Goal: Navigation & Orientation: Find specific page/section

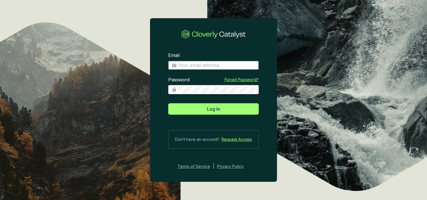
type input "[PERSON_NAME][EMAIL_ADDRESS][DOMAIN_NAME]"
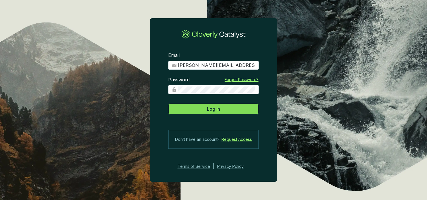
click at [210, 111] on span "Log In" at bounding box center [213, 109] width 13 height 7
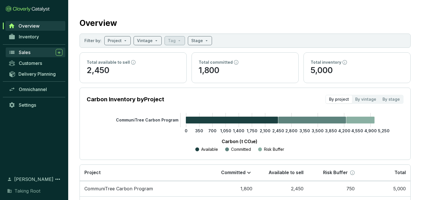
click at [33, 52] on div "Sales" at bounding box center [41, 52] width 44 height 7
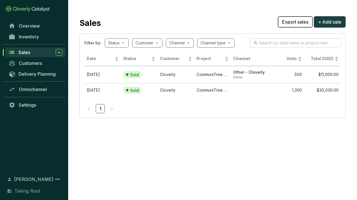
click at [297, 24] on span "Export sales" at bounding box center [295, 21] width 26 height 7
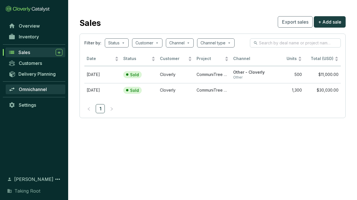
click at [40, 91] on span "Omnichannel" at bounding box center [33, 89] width 28 height 6
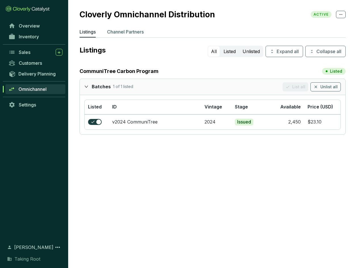
click at [143, 36] on li "Channel Partners" at bounding box center [125, 32] width 37 height 9
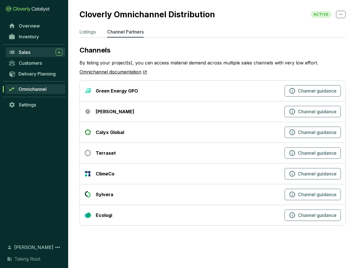
click at [34, 55] on div "Sales" at bounding box center [41, 52] width 44 height 7
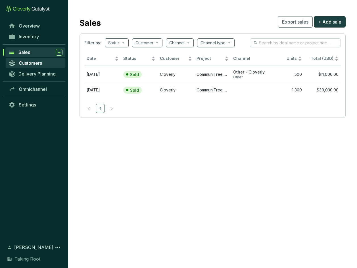
click at [37, 66] on link "Customers" at bounding box center [36, 63] width 60 height 10
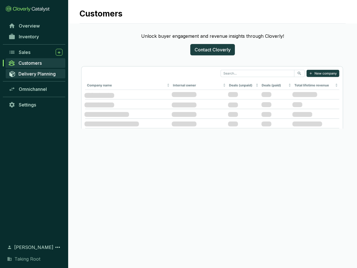
click at [37, 75] on span "Delivery Planning" at bounding box center [36, 74] width 37 height 6
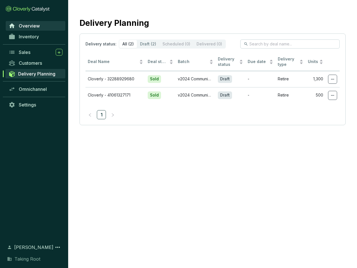
click at [34, 28] on span "Overview" at bounding box center [29, 26] width 21 height 6
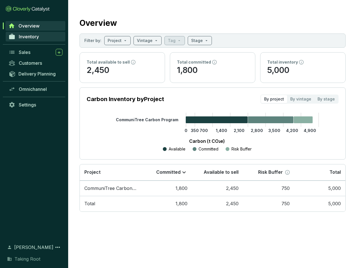
click at [31, 40] on link "Inventory" at bounding box center [36, 37] width 60 height 10
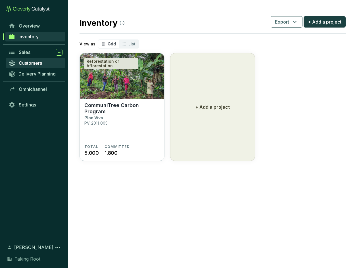
click at [34, 60] on span "Customers" at bounding box center [30, 63] width 23 height 6
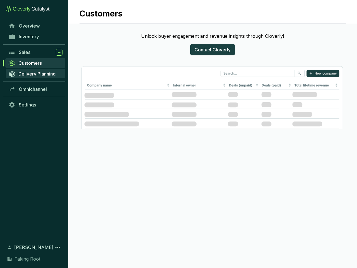
click at [34, 75] on span "Delivery Planning" at bounding box center [36, 74] width 37 height 6
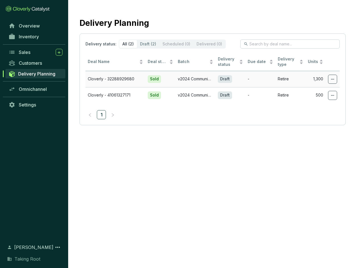
click at [265, 75] on td "-" at bounding box center [261, 79] width 30 height 16
drag, startPoint x: 303, startPoint y: 67, endPoint x: 347, endPoint y: 76, distance: 44.7
click at [347, 76] on section "Delivery Planning Delivery status: All (2) Draft (2) Scheduled (0) Delivered (0…" at bounding box center [212, 70] width 289 height 140
